Goal: Task Accomplishment & Management: Use online tool/utility

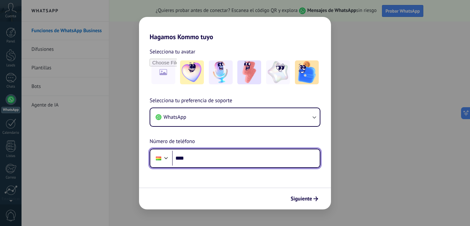
click at [195, 162] on input "****" at bounding box center [246, 157] width 148 height 15
type input "**********"
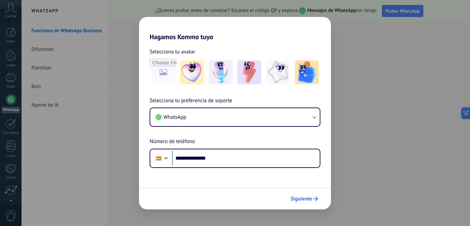
click at [302, 198] on span "Siguiente" at bounding box center [302, 198] width 22 height 5
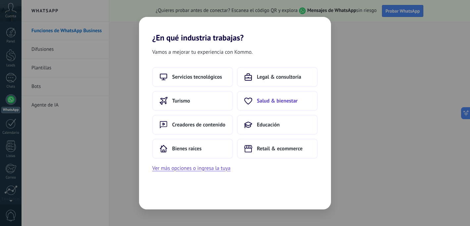
click at [273, 99] on span "Salud & bienestar" at bounding box center [277, 100] width 41 height 7
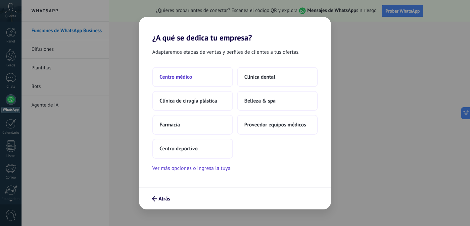
click at [181, 76] on span "Centro médico" at bounding box center [176, 77] width 32 height 7
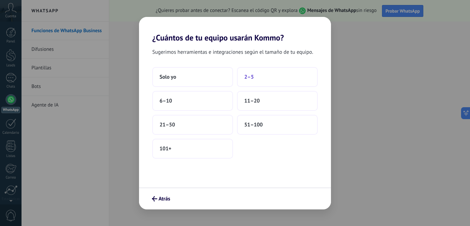
click at [246, 81] on button "2–5" at bounding box center [277, 77] width 81 height 20
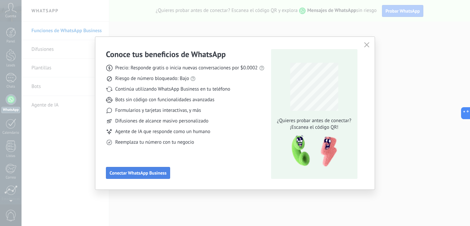
click at [145, 175] on span "Conectar WhatsApp Business" at bounding box center [138, 172] width 57 height 5
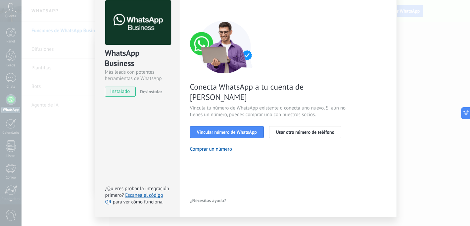
scroll to position [34, 0]
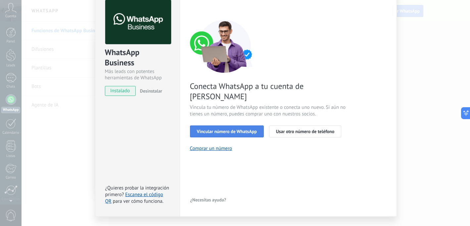
click at [218, 129] on span "Vincular número de WhatsApp" at bounding box center [227, 131] width 60 height 5
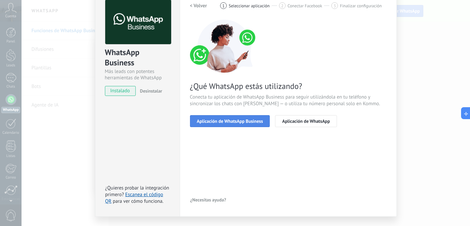
click at [229, 123] on span "Aplicación de WhatsApp Business" at bounding box center [230, 121] width 66 height 5
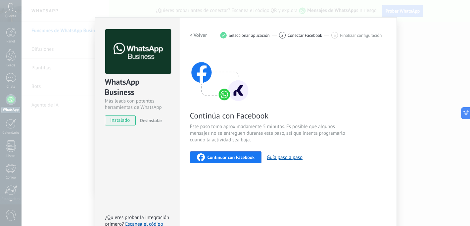
scroll to position [5, 0]
click at [227, 157] on span "Continuar con Facebook" at bounding box center [231, 156] width 47 height 5
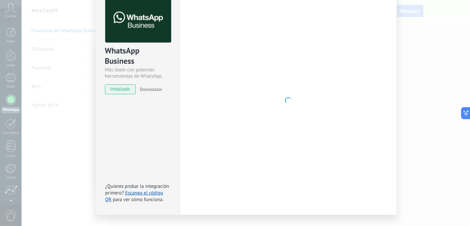
scroll to position [0, 0]
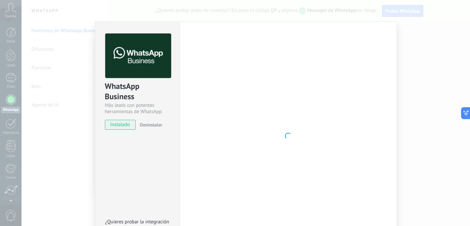
click at [117, 126] on span "instalado" at bounding box center [120, 125] width 30 height 10
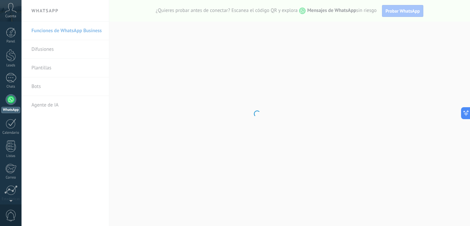
click at [406, 13] on body ".abccls-1,.abccls-2{fill-rule:evenodd}.abccls-2{fill:#fff} .abfcls-1{fill:none}…" at bounding box center [235, 113] width 470 height 226
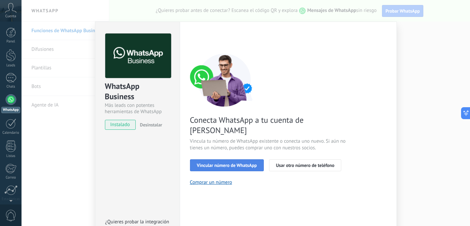
click at [227, 159] on button "Vincular número de WhatsApp" at bounding box center [227, 165] width 74 height 12
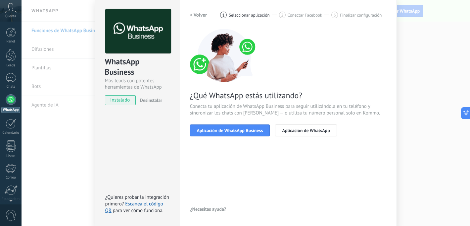
scroll to position [49, 0]
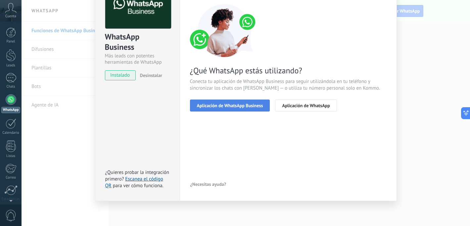
click at [238, 103] on span "Aplicación de WhatsApp Business" at bounding box center [230, 105] width 66 height 5
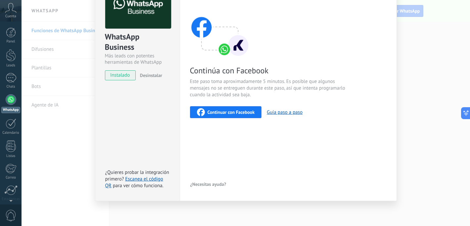
click at [238, 110] on span "Continuar con Facebook" at bounding box center [231, 112] width 47 height 5
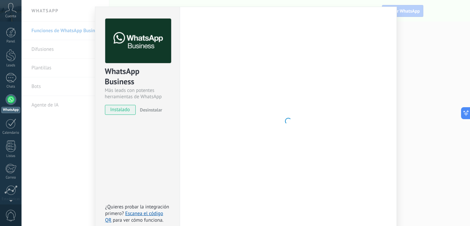
scroll to position [20, 0]
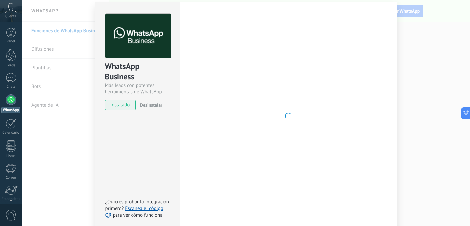
click at [419, 86] on div "WhatsApp Business Más leads con potentes herramientas de WhatsApp instalado Des…" at bounding box center [246, 113] width 449 height 226
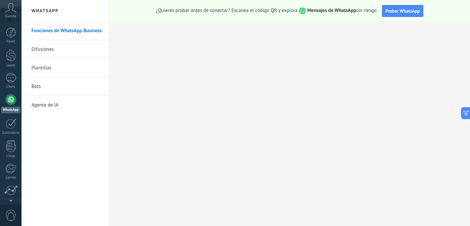
scroll to position [0, 0]
